Goal: Transaction & Acquisition: Purchase product/service

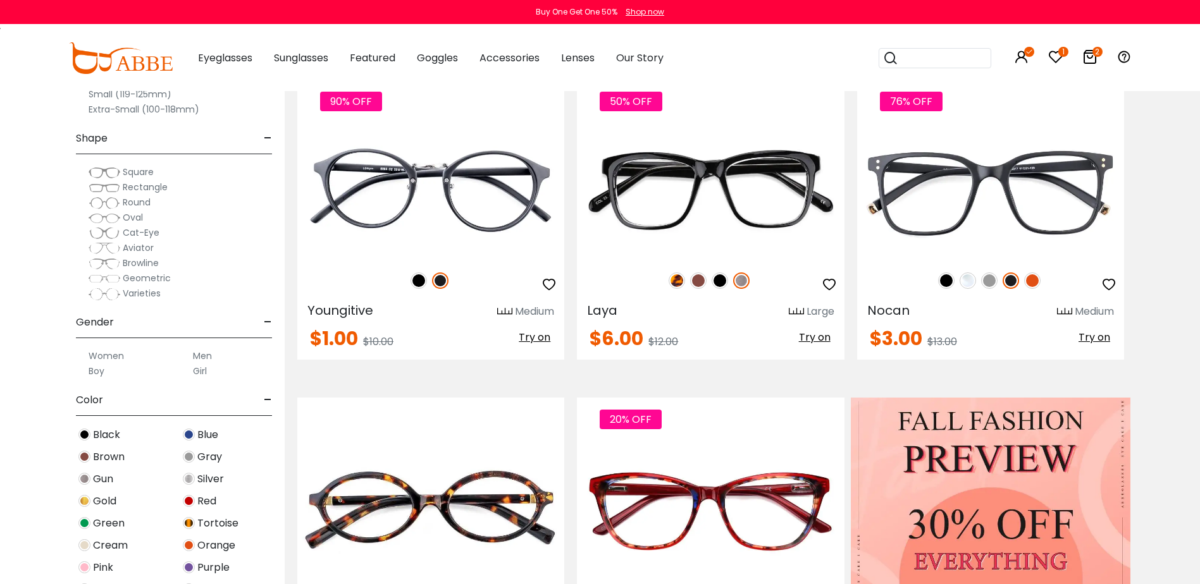
scroll to position [344, 0]
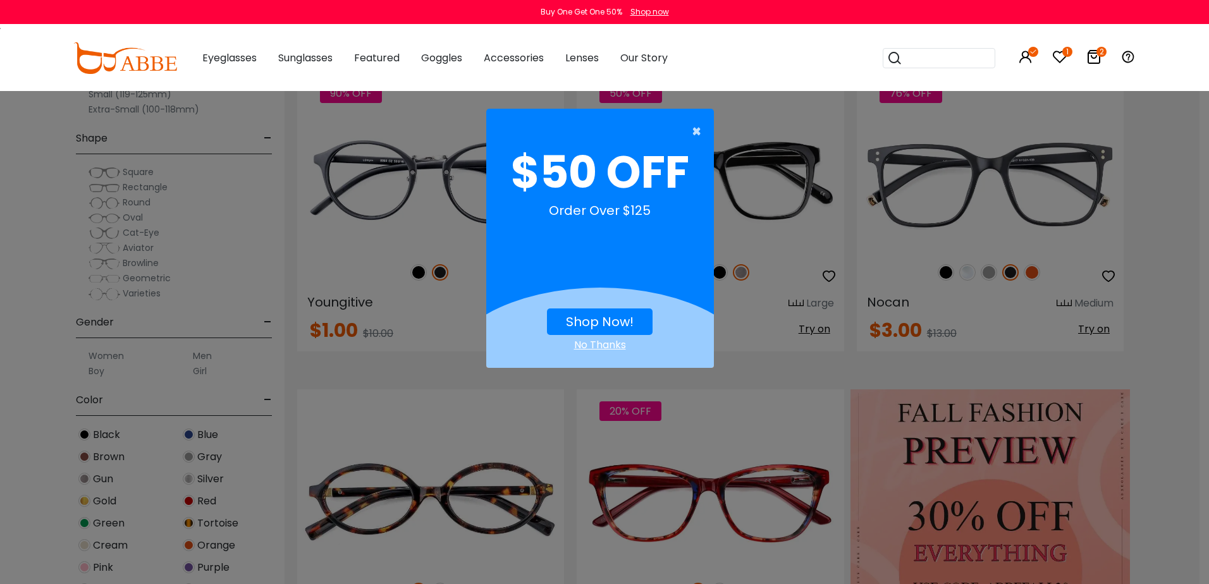
click at [695, 131] on span "×" at bounding box center [700, 131] width 16 height 25
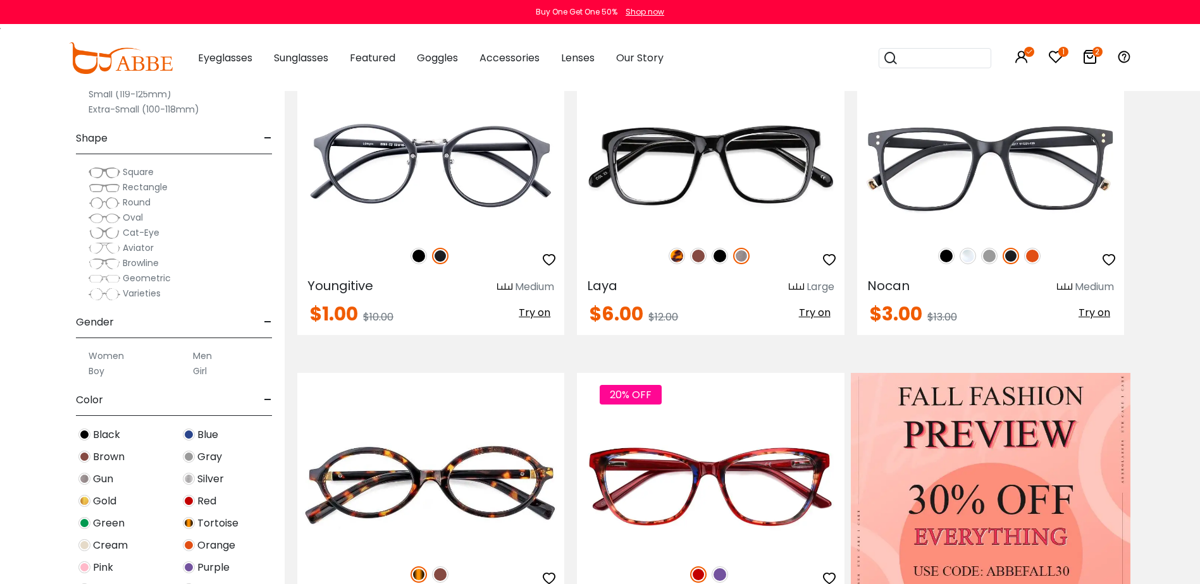
scroll to position [311, 0]
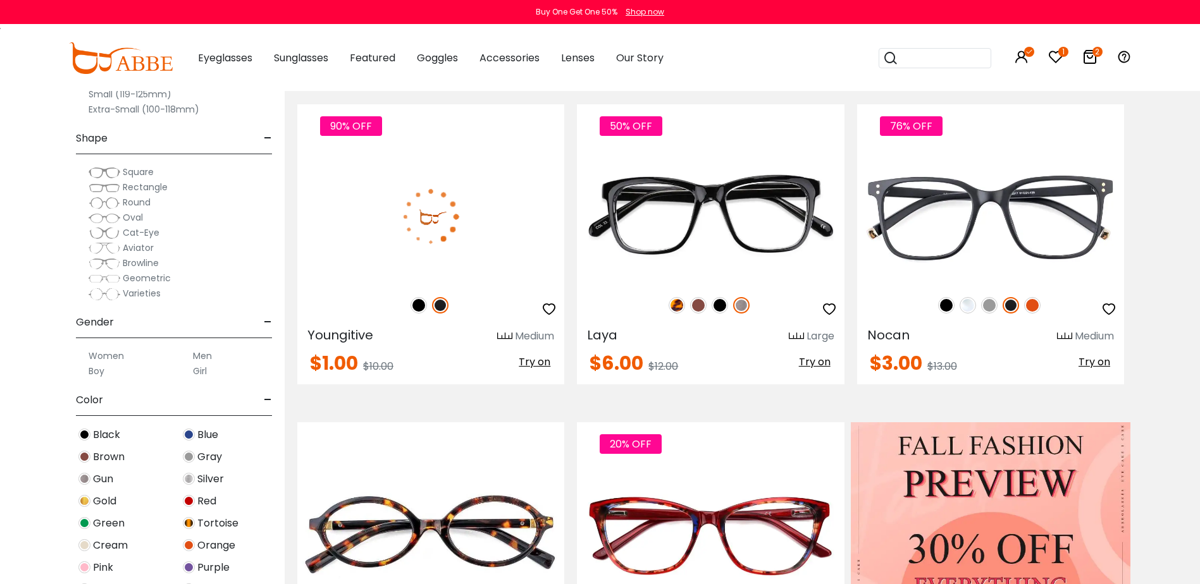
click at [462, 233] on img at bounding box center [430, 216] width 267 height 133
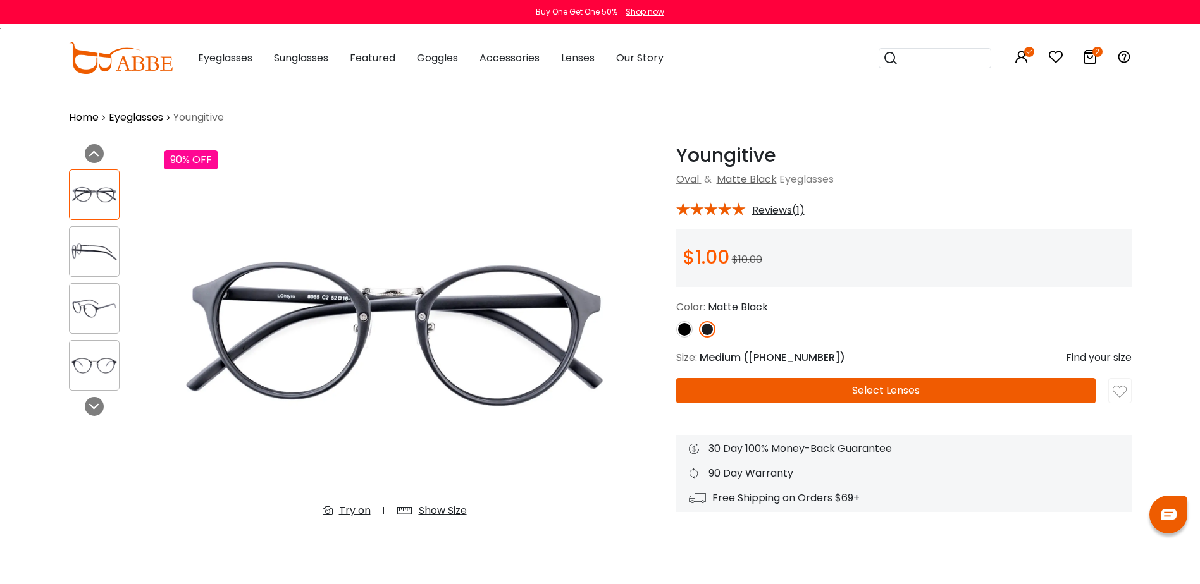
click at [685, 325] on img at bounding box center [684, 329] width 16 height 16
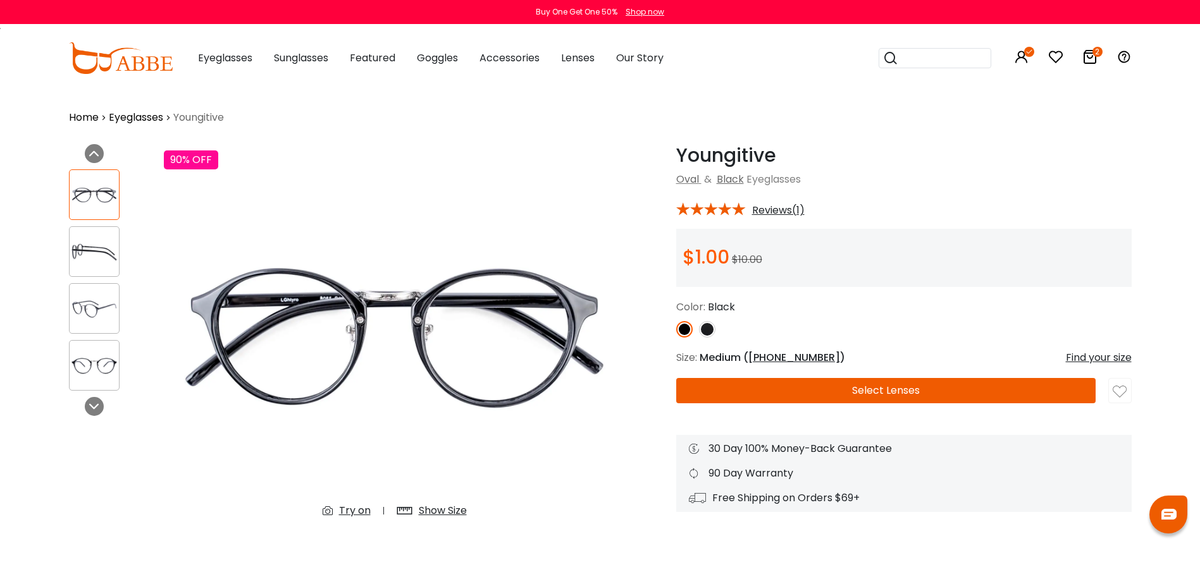
click at [706, 390] on button "Select Lenses" at bounding box center [885, 390] width 419 height 25
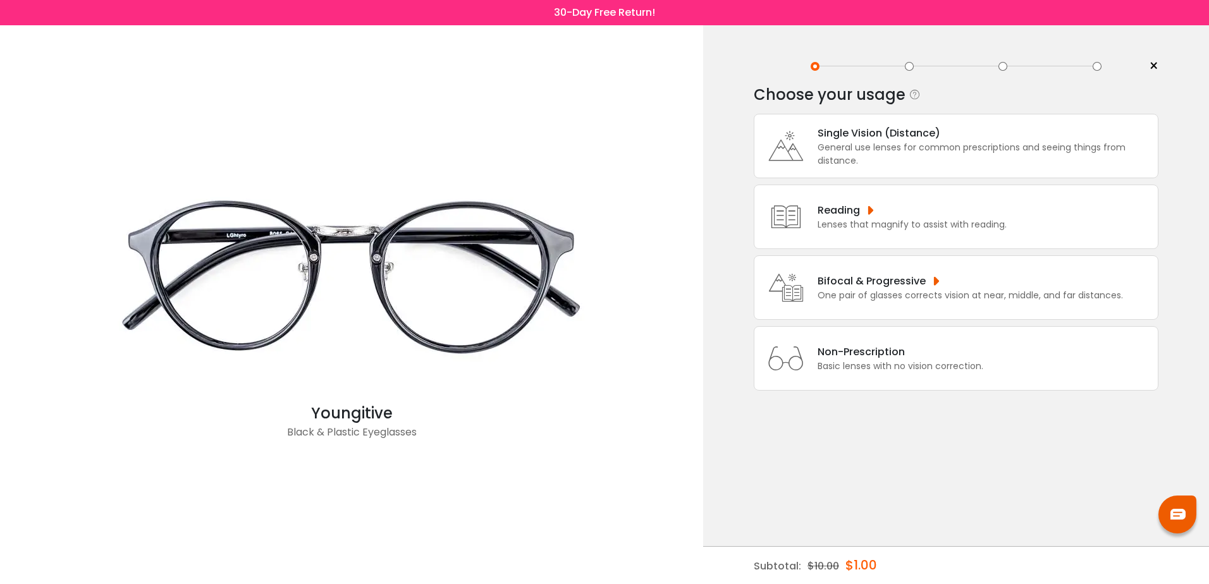
click at [829, 355] on div "Non-Prescription" at bounding box center [901, 352] width 166 height 16
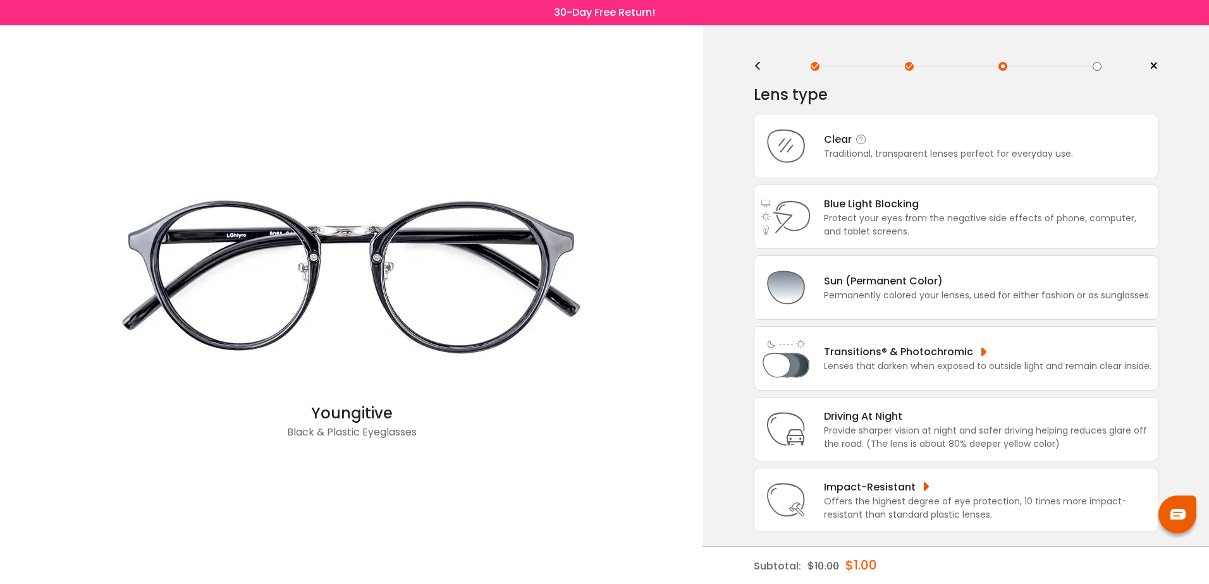
click at [898, 154] on div "Traditional, transparent lenses perfect for everyday use." at bounding box center [948, 153] width 249 height 13
